Goal: Check status: Check status

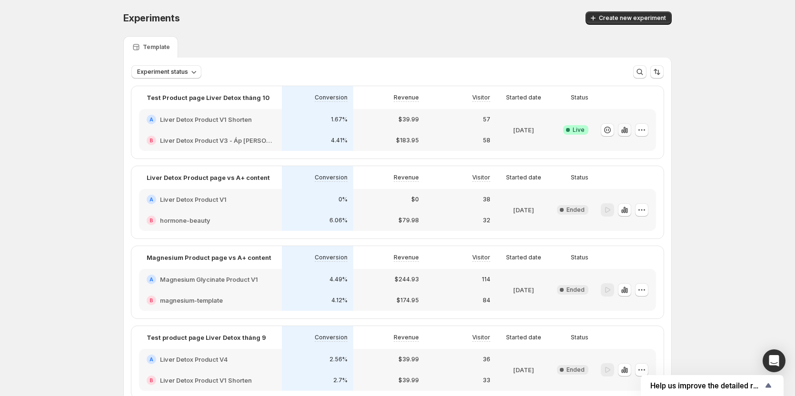
click at [626, 132] on icon "button" at bounding box center [625, 130] width 2 height 6
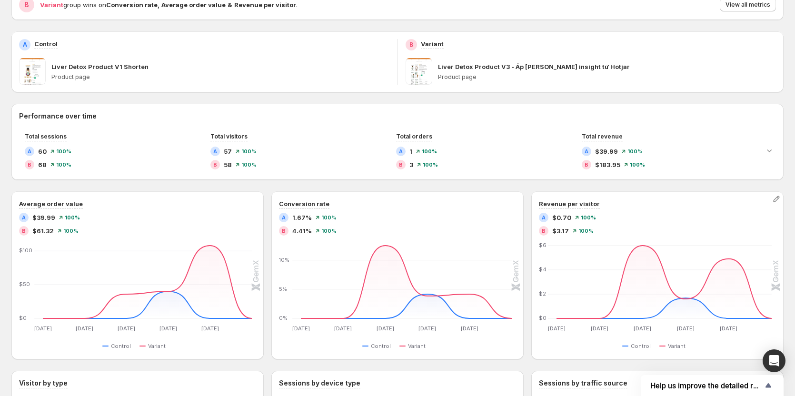
scroll to position [95, 0]
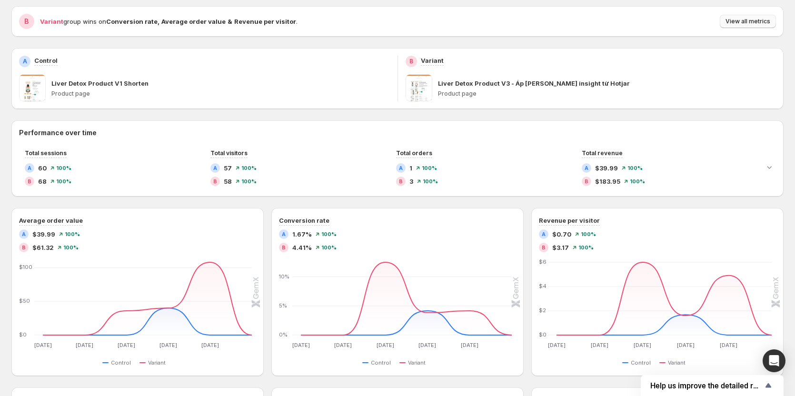
click at [745, 27] on button "View all metrics" at bounding box center [748, 21] width 56 height 13
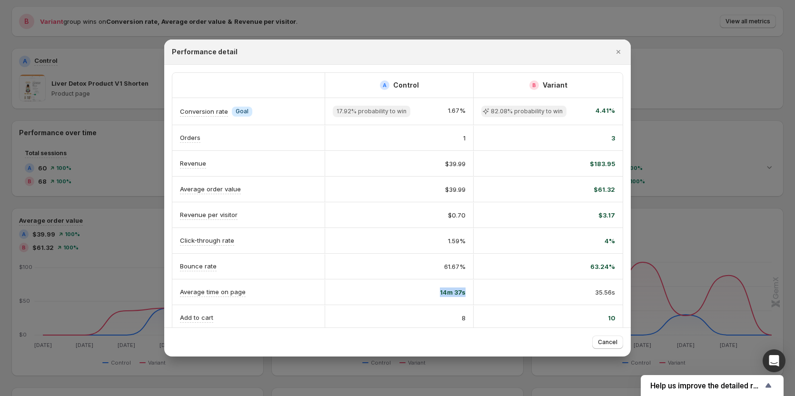
drag, startPoint x: 439, startPoint y: 295, endPoint x: 485, endPoint y: 295, distance: 45.7
click at [485, 295] on div "Average time on page 14m 37s 35.56s" at bounding box center [397, 291] width 450 height 25
click at [485, 295] on div "35.56s" at bounding box center [548, 293] width 134 height 10
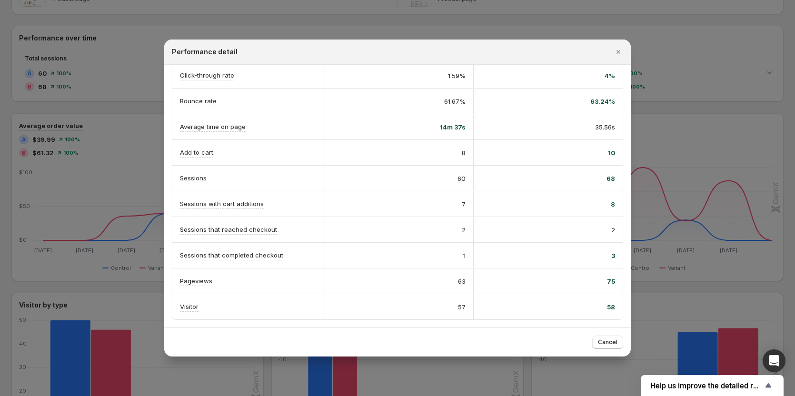
scroll to position [190, 0]
click at [730, 155] on div at bounding box center [397, 198] width 795 height 396
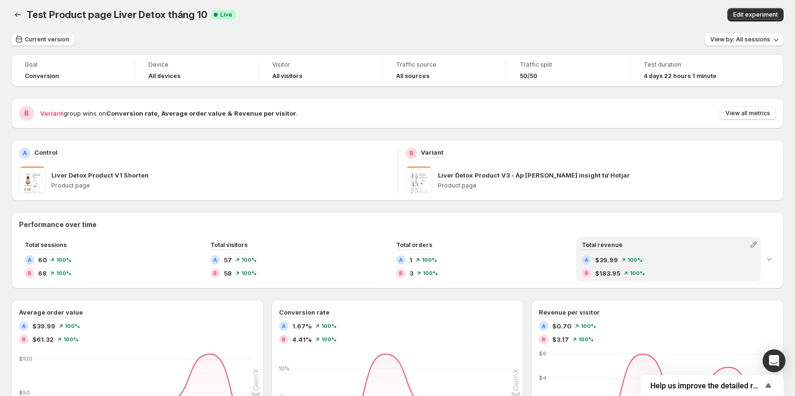
scroll to position [0, 0]
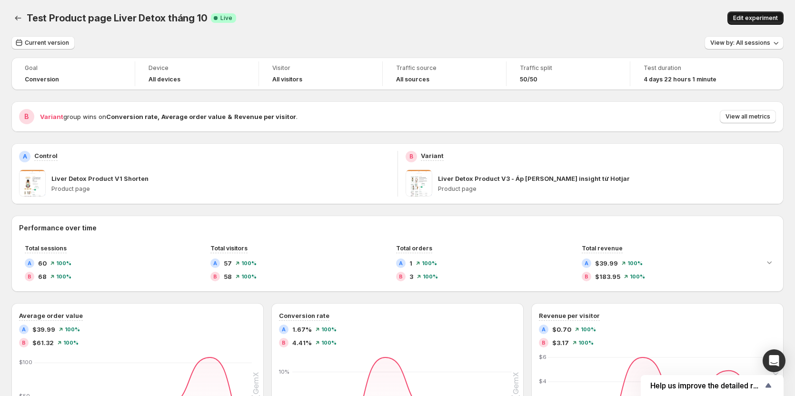
click at [763, 19] on span "Edit experiment" at bounding box center [755, 18] width 45 height 8
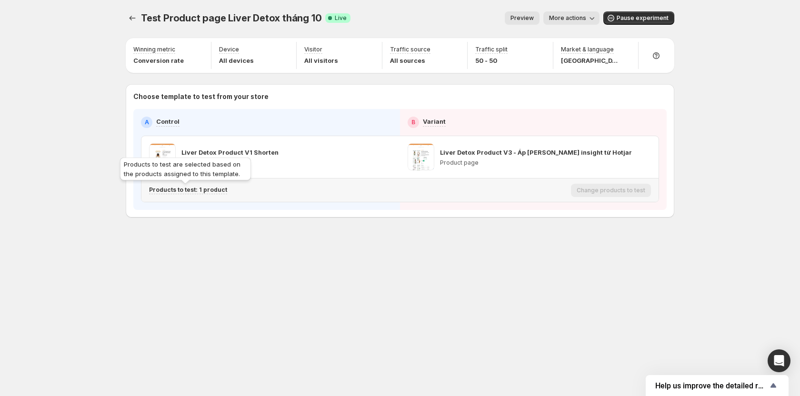
click at [218, 186] on p "Products to test: 1 product" at bounding box center [188, 190] width 78 height 8
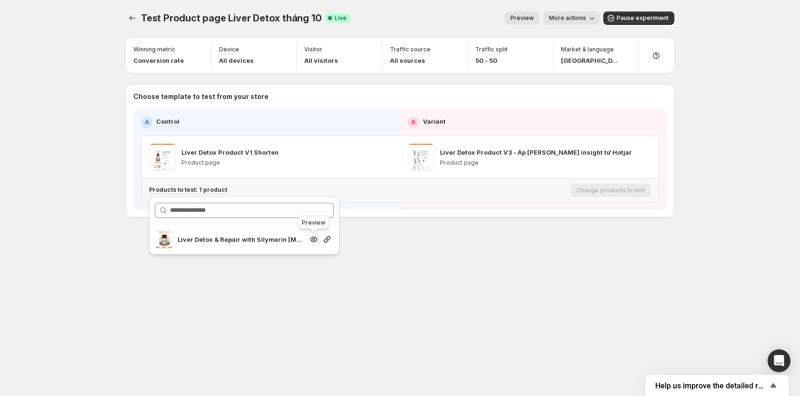
click at [318, 240] on icon "button" at bounding box center [314, 240] width 10 height 10
click at [734, 70] on div "Test Product page Liver Detox tháng 10. This page is ready Test Product page Li…" at bounding box center [400, 198] width 800 height 396
drag, startPoint x: 643, startPoint y: 88, endPoint x: 588, endPoint y: 100, distance: 57.1
drag, startPoint x: 588, startPoint y: 100, endPoint x: 280, endPoint y: 246, distance: 340.3
click at [280, 246] on div "Test Product page Liver Detox tháng 10. This page is ready Test Product page Li…" at bounding box center [399, 134] width 571 height 269
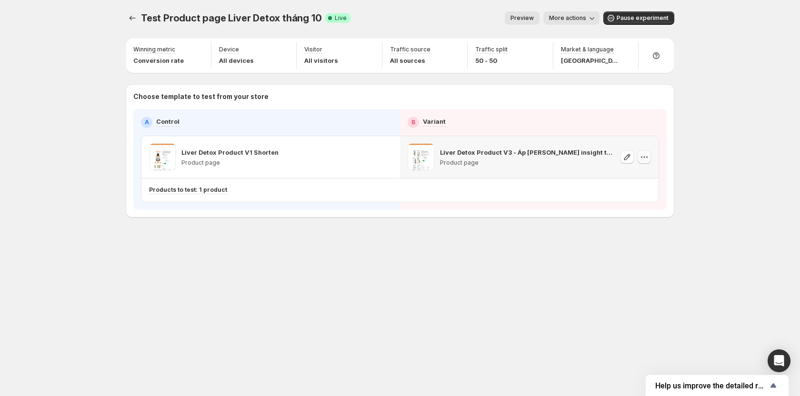
click at [649, 161] on button "button" at bounding box center [644, 156] width 13 height 13
click at [754, 142] on div "Test Product page Liver Detox tháng 10. This page is ready Test Product page Li…" at bounding box center [400, 198] width 800 height 396
click at [132, 26] on div "Test Product page Liver Detox tháng 10. This page is ready Test Product page Li…" at bounding box center [400, 18] width 548 height 36
click at [137, 18] on button "Experiments" at bounding box center [132, 17] width 13 height 13
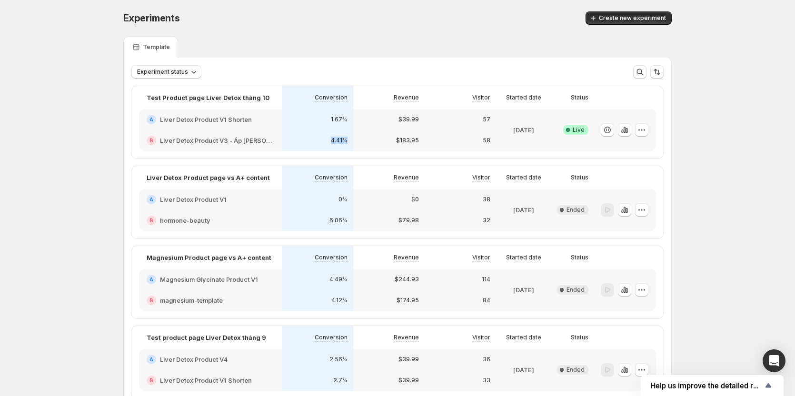
drag, startPoint x: 328, startPoint y: 143, endPoint x: 348, endPoint y: 141, distance: 20.1
click at [348, 141] on div "4.41%" at bounding box center [318, 141] width 60 height 10
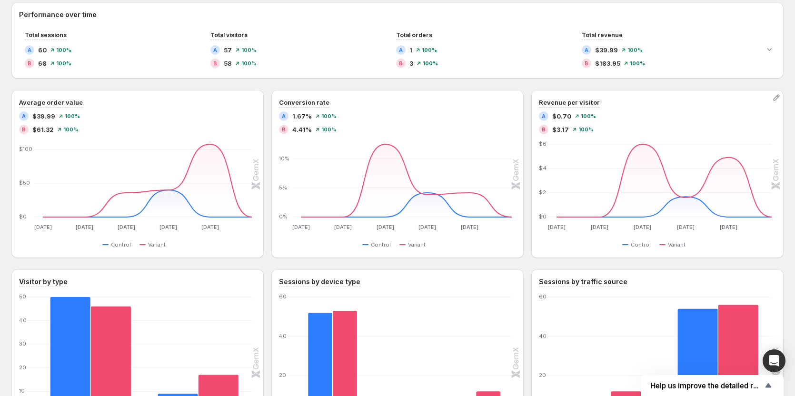
scroll to position [39, 0]
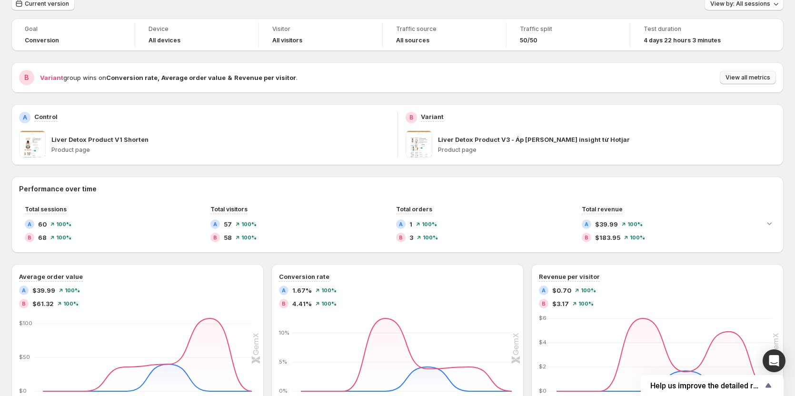
click at [770, 75] on span "View all metrics" at bounding box center [748, 78] width 45 height 8
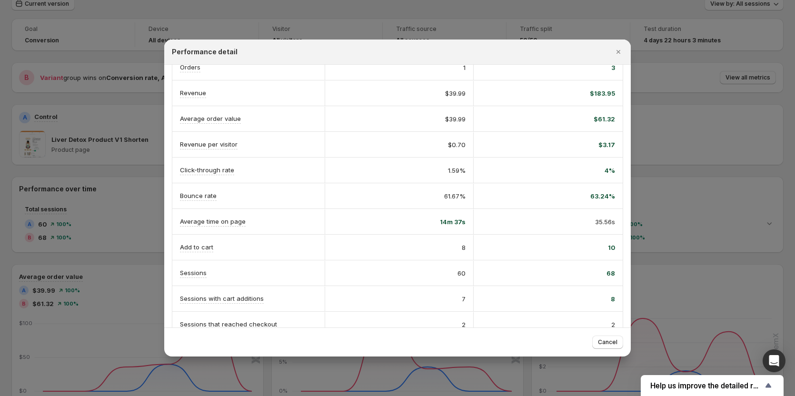
scroll to position [70, 0]
click at [736, 127] on div at bounding box center [397, 198] width 795 height 396
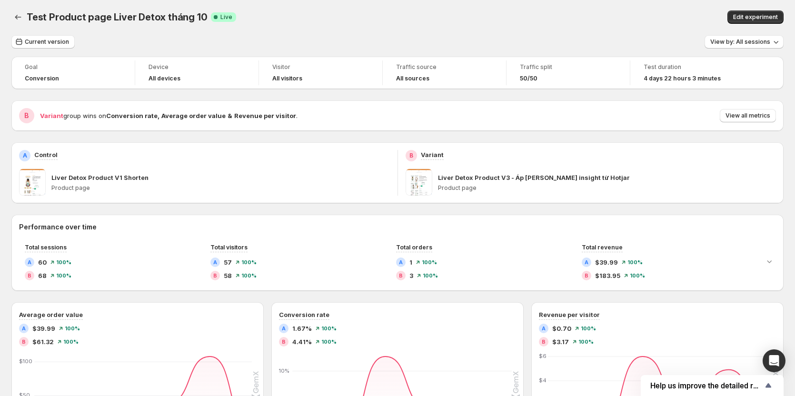
scroll to position [0, 0]
click at [20, 21] on icon "Back" at bounding box center [18, 18] width 10 height 10
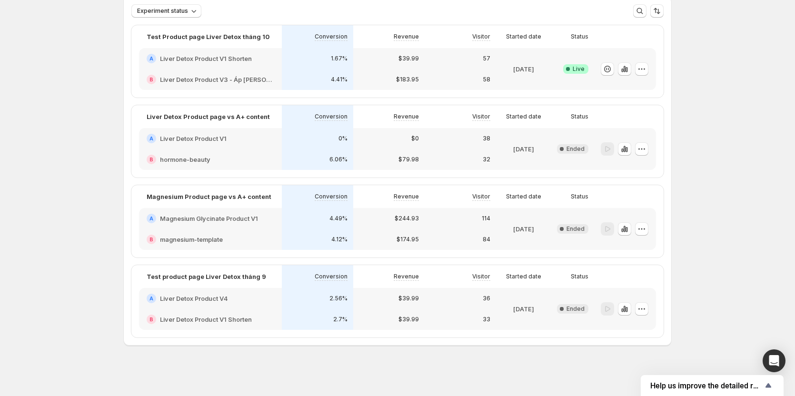
scroll to position [62, 0]
click at [629, 306] on icon "button" at bounding box center [625, 308] width 10 height 10
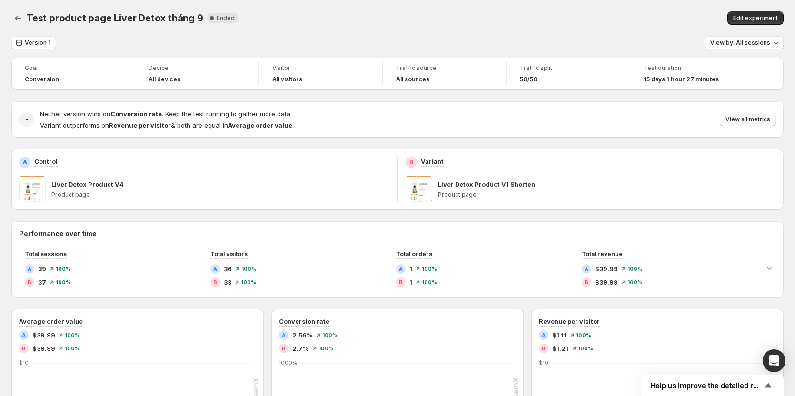
click at [751, 115] on button "View all metrics" at bounding box center [748, 119] width 56 height 13
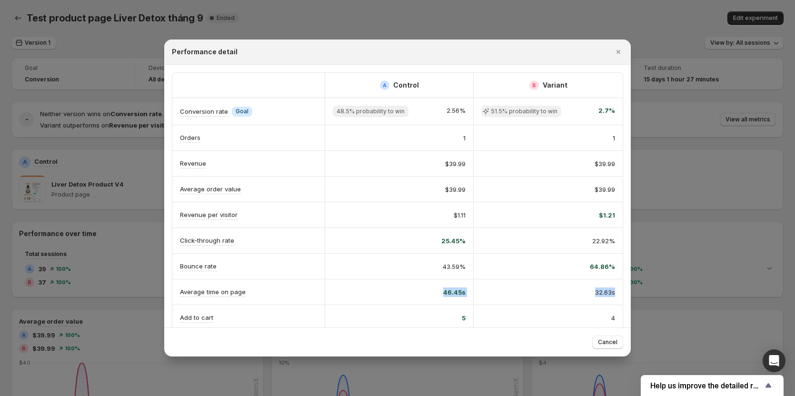
drag, startPoint x: 441, startPoint y: 293, endPoint x: 629, endPoint y: 293, distance: 187.6
click at [629, 293] on div "A Control B Variant Conversion rate Info Goal 48.5% probability to win 2.56% 51…" at bounding box center [397, 196] width 467 height 263
click at [440, 300] on div "46.45s" at bounding box center [399, 292] width 149 height 25
click at [449, 293] on span "46.45s" at bounding box center [454, 293] width 22 height 10
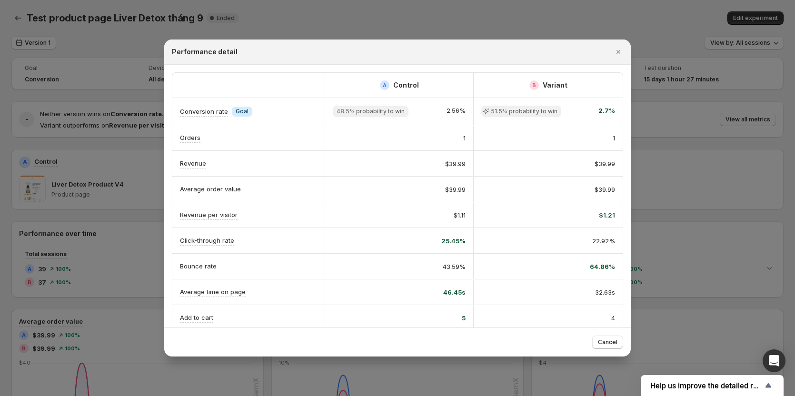
click at [575, 302] on div "32.63s" at bounding box center [548, 292] width 149 height 25
click at [594, 297] on div "32.63s" at bounding box center [548, 292] width 149 height 25
click at [618, 291] on div "A Control B Variant Conversion rate Info Goal 48.5% probability to win 2.56% 51…" at bounding box center [397, 278] width 451 height 413
click at [653, 286] on div at bounding box center [397, 198] width 795 height 396
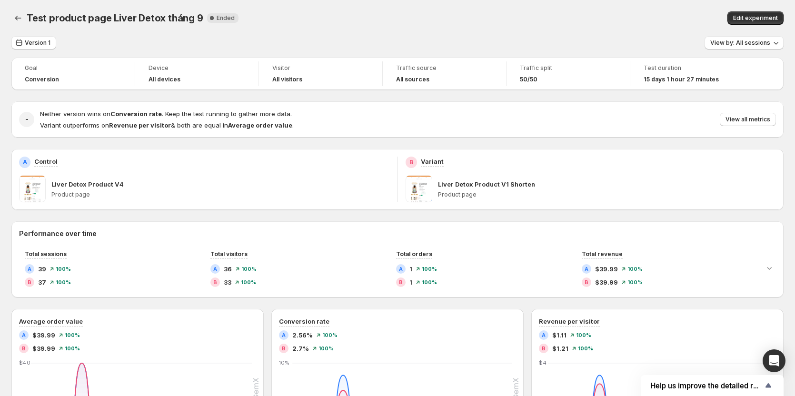
click at [27, 23] on span "Test product page Liver Detox tháng 9" at bounding box center [115, 17] width 177 height 11
drag, startPoint x: 27, startPoint y: 23, endPoint x: 14, endPoint y: 15, distance: 15.6
click at [14, 15] on icon "Back" at bounding box center [18, 18] width 10 height 10
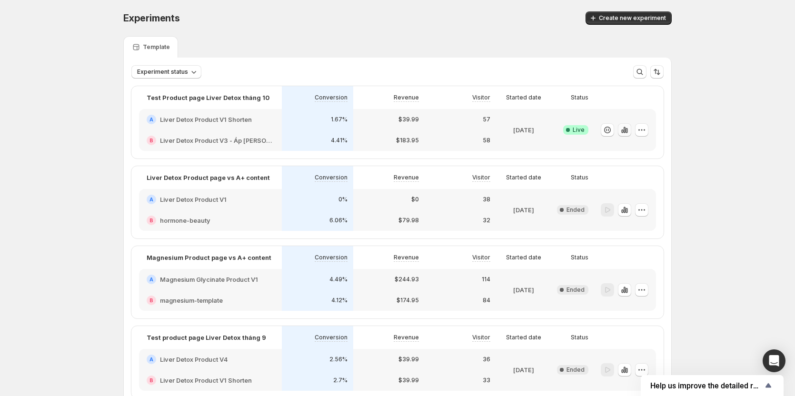
click at [625, 130] on icon "button" at bounding box center [625, 130] width 10 height 10
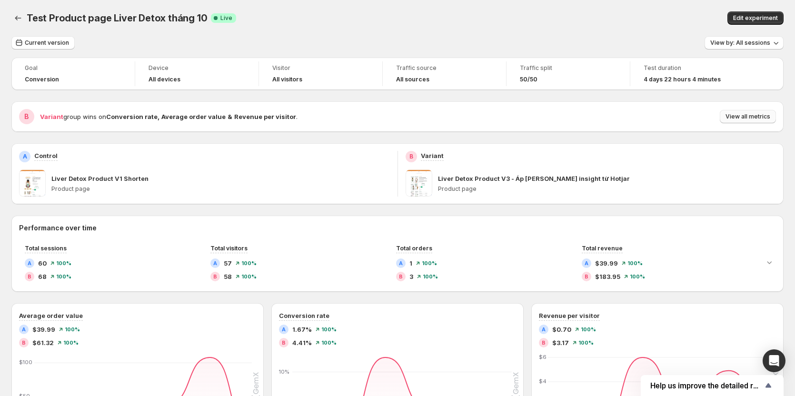
click at [760, 115] on span "View all metrics" at bounding box center [748, 117] width 45 height 8
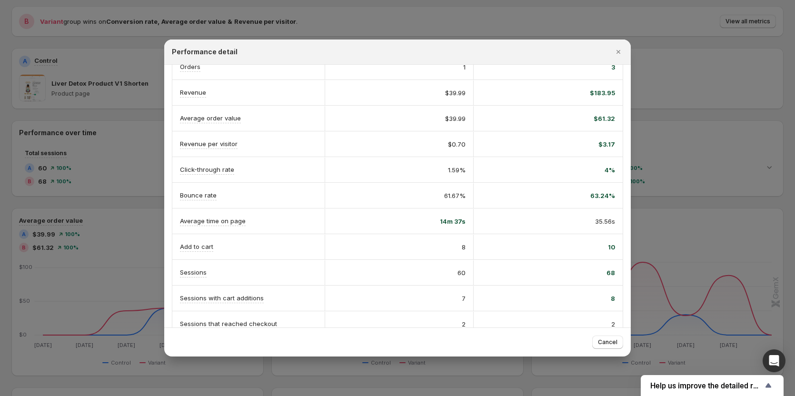
scroll to position [70, 0]
click at [458, 221] on span "14m 37s" at bounding box center [453, 223] width 26 height 10
click at [449, 221] on span "14m 37s" at bounding box center [453, 223] width 26 height 10
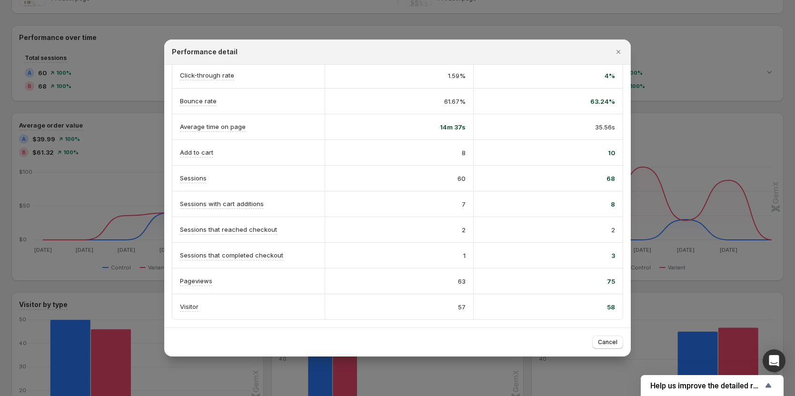
scroll to position [0, 0]
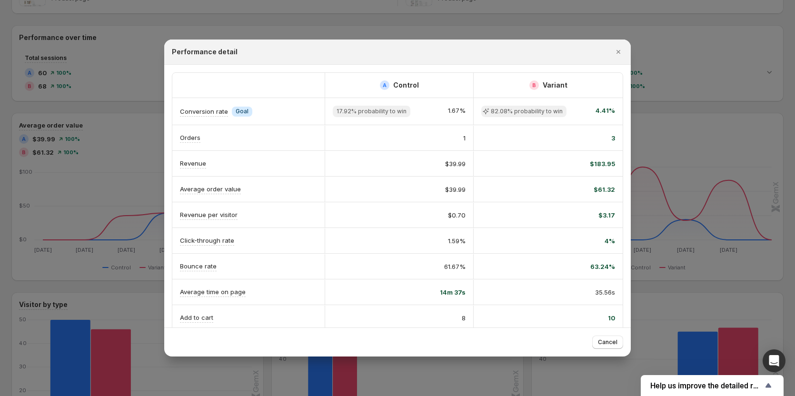
click at [707, 110] on div at bounding box center [397, 198] width 795 height 396
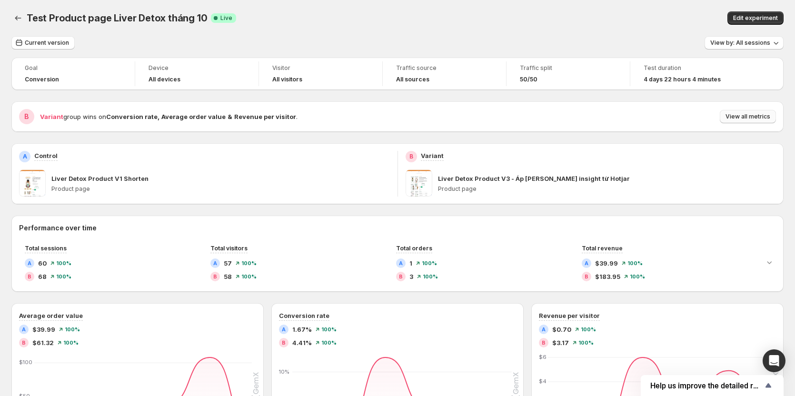
click at [735, 120] on span "View all metrics" at bounding box center [748, 117] width 45 height 8
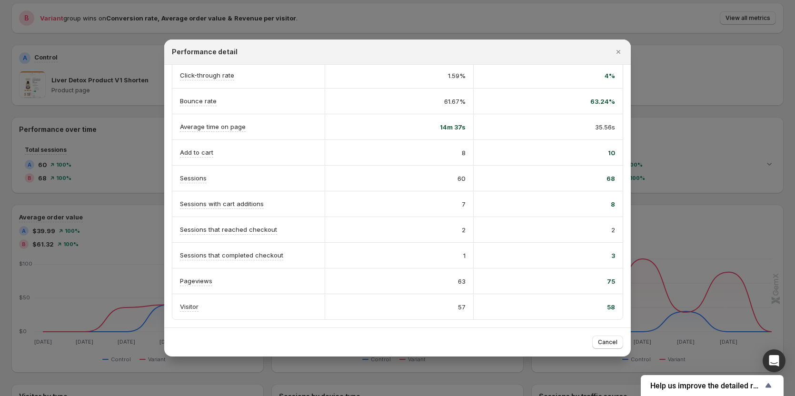
scroll to position [190, 0]
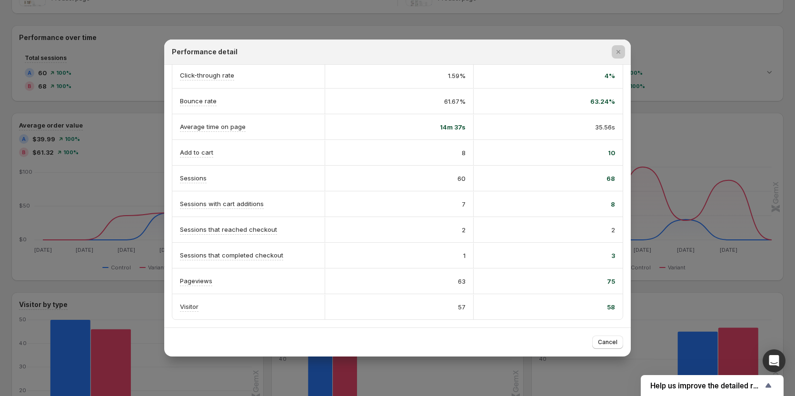
click at [714, 103] on div at bounding box center [397, 198] width 795 height 396
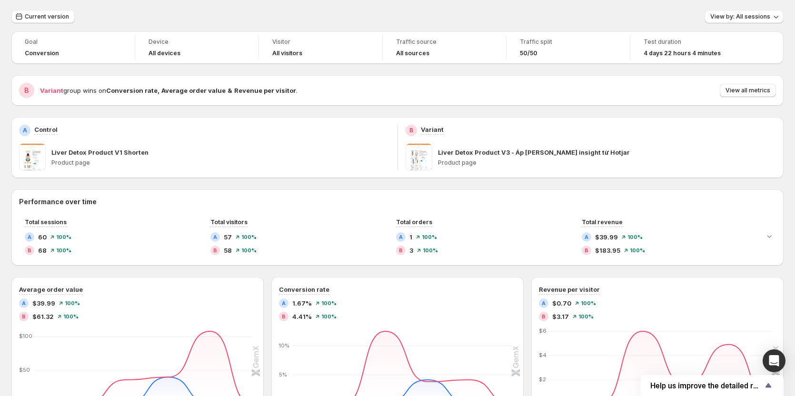
scroll to position [0, 0]
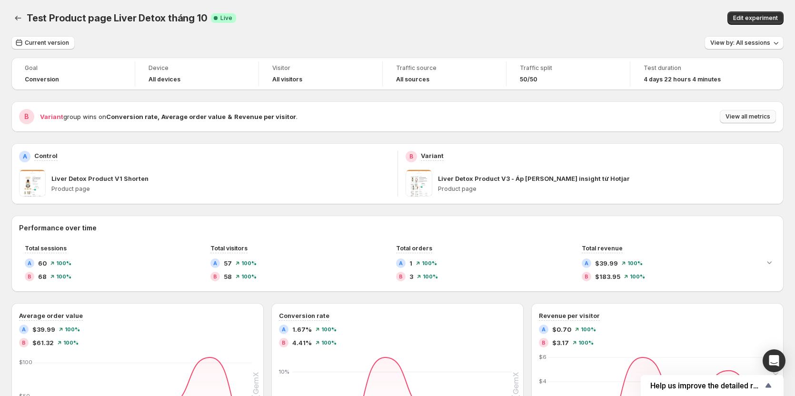
click at [737, 118] on span "View all metrics" at bounding box center [748, 117] width 45 height 8
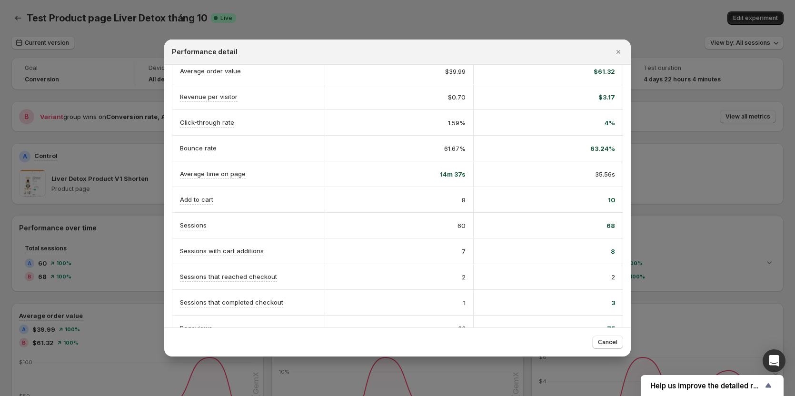
scroll to position [165, 0]
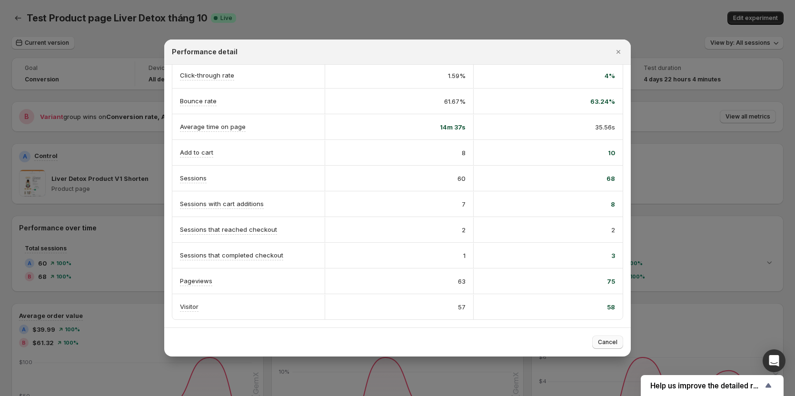
click at [602, 341] on span "Cancel" at bounding box center [608, 343] width 20 height 8
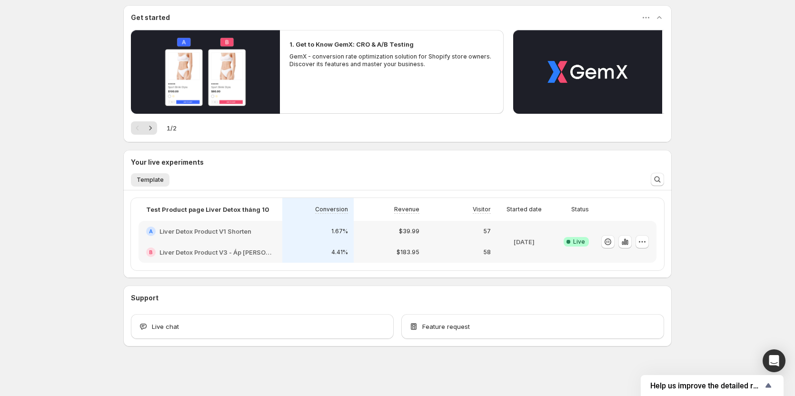
scroll to position [84, 0]
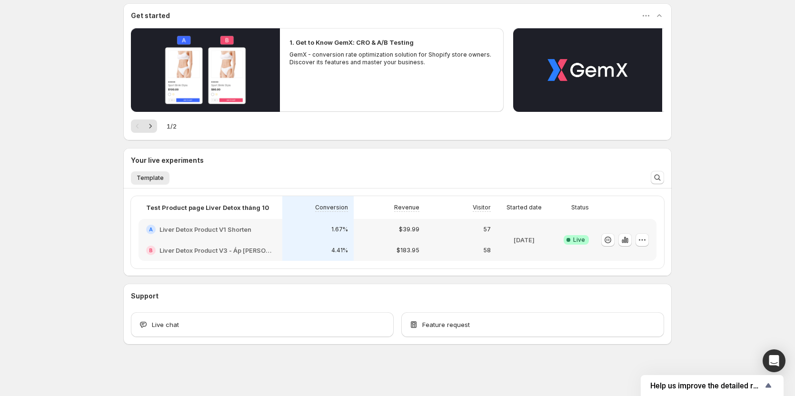
click at [332, 232] on div "1.67%" at bounding box center [318, 230] width 60 height 10
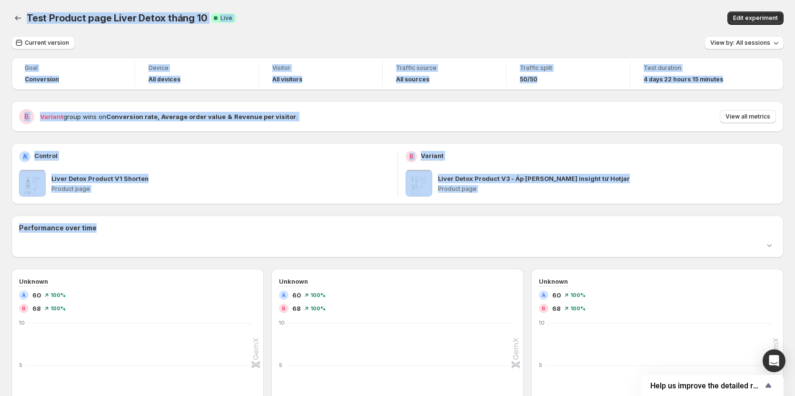
drag, startPoint x: 332, startPoint y: 232, endPoint x: 344, endPoint y: 232, distance: 11.4
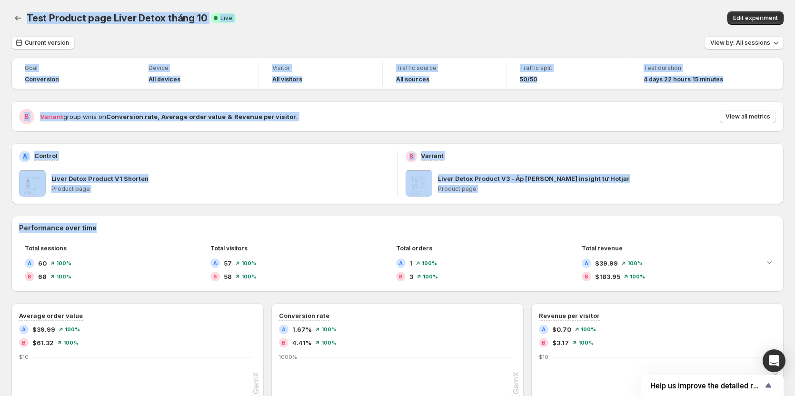
click at [306, 47] on div "Current version View by: All sessions" at bounding box center [397, 43] width 772 height 14
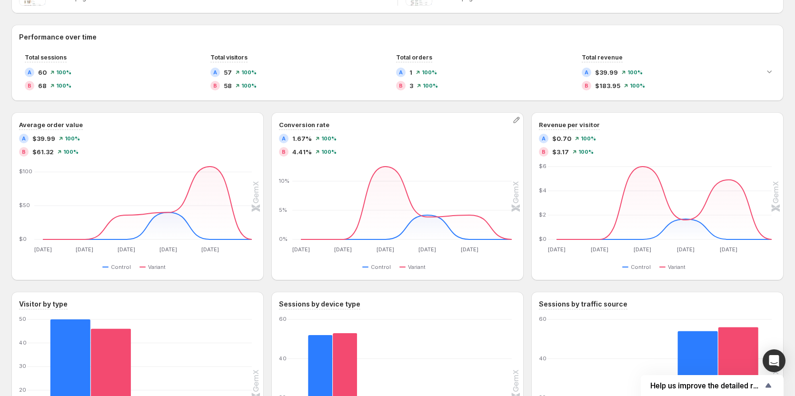
scroll to position [190, 0]
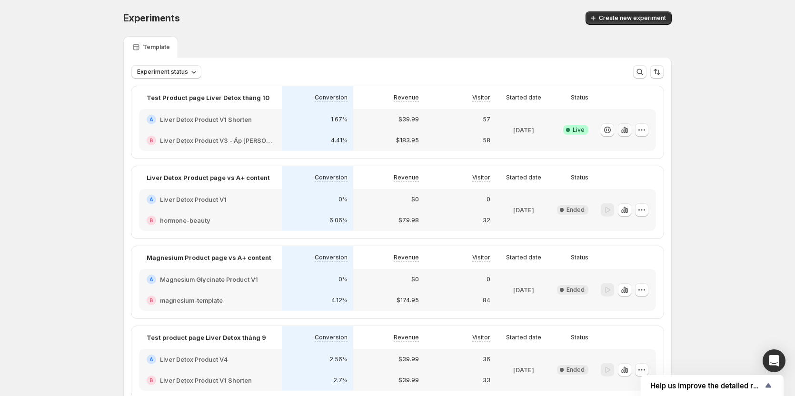
click at [631, 129] on button "button" at bounding box center [624, 129] width 13 height 13
